Goal: Task Accomplishment & Management: Use online tool/utility

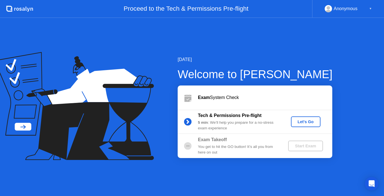
click at [255, 174] on div "[DATE] Welcome to [PERSON_NAME] Exam System Check Tech & Permissions Pre-flight…" at bounding box center [192, 107] width 384 height 178
click at [300, 117] on button "Let's Go" at bounding box center [305, 121] width 29 height 11
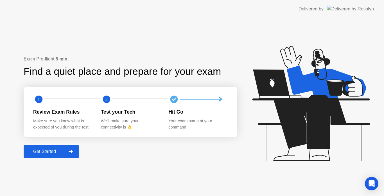
click at [54, 150] on div "Get Started" at bounding box center [44, 151] width 38 height 5
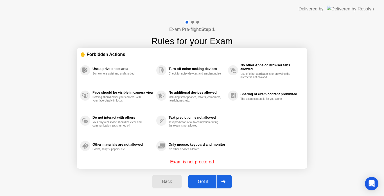
click at [194, 183] on div "Got it" at bounding box center [203, 181] width 26 height 5
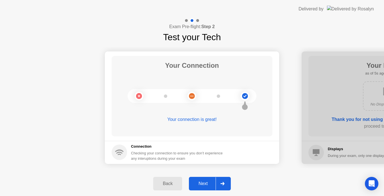
click at [203, 179] on button "Next" at bounding box center [210, 183] width 42 height 13
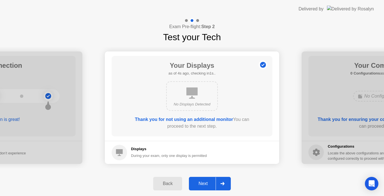
click at [206, 185] on div "Next" at bounding box center [202, 183] width 25 height 5
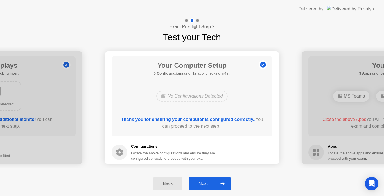
click at [206, 185] on div "Next" at bounding box center [202, 183] width 25 height 5
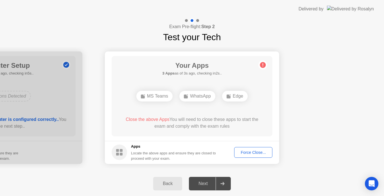
click at [160, 183] on div "Back" at bounding box center [168, 183] width 26 height 5
